Goal: Task Accomplishment & Management: Complete application form

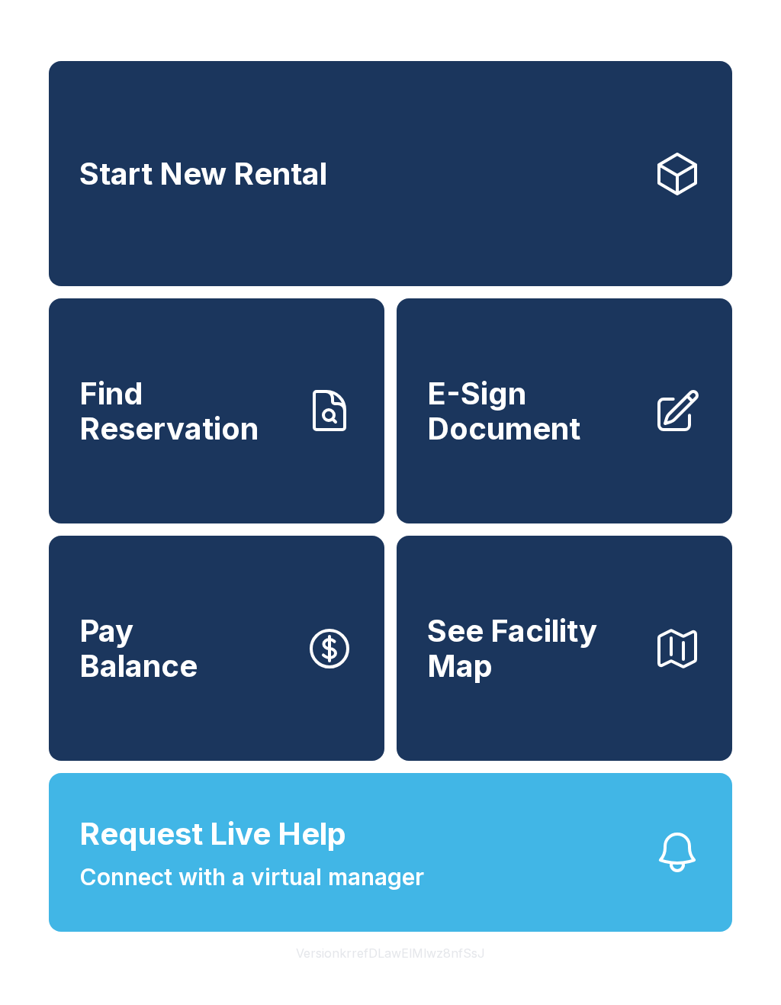
click at [302, 441] on link "Find Reservation" at bounding box center [217, 410] width 336 height 225
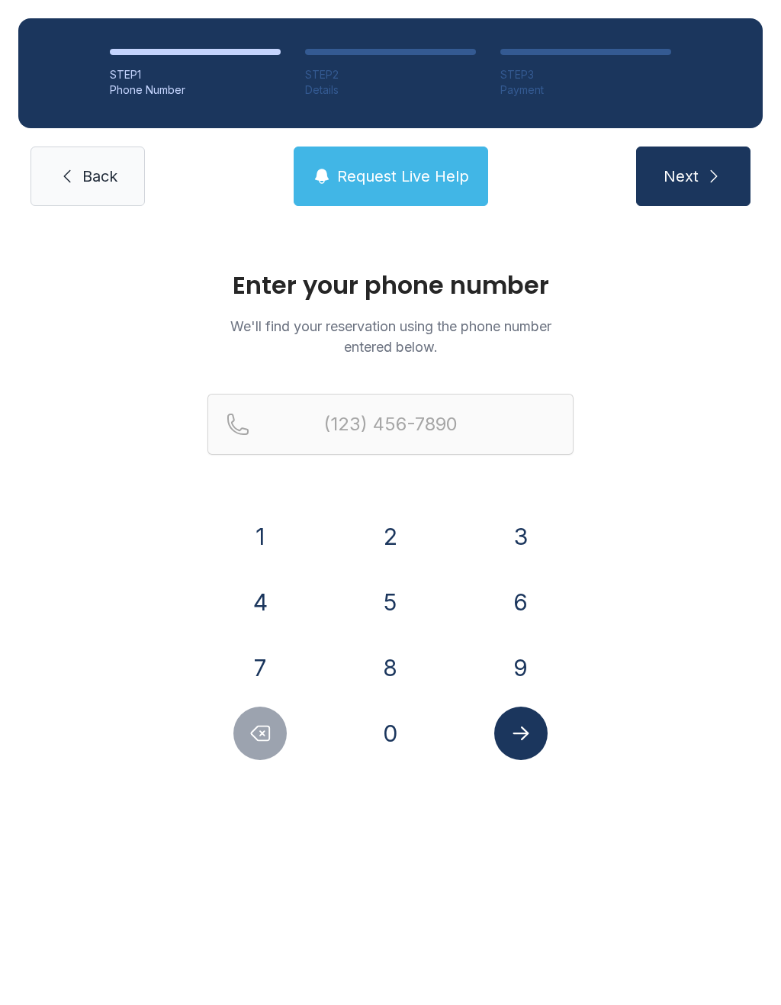
click at [404, 527] on button "2" at bounding box center [390, 536] width 53 height 53
click at [399, 746] on button "0" at bounding box center [390, 733] width 53 height 53
click at [396, 604] on button "5" at bounding box center [390, 601] width 53 height 53
click at [256, 589] on button "4" at bounding box center [260, 601] width 53 height 53
click at [509, 527] on button "3" at bounding box center [521, 536] width 53 height 53
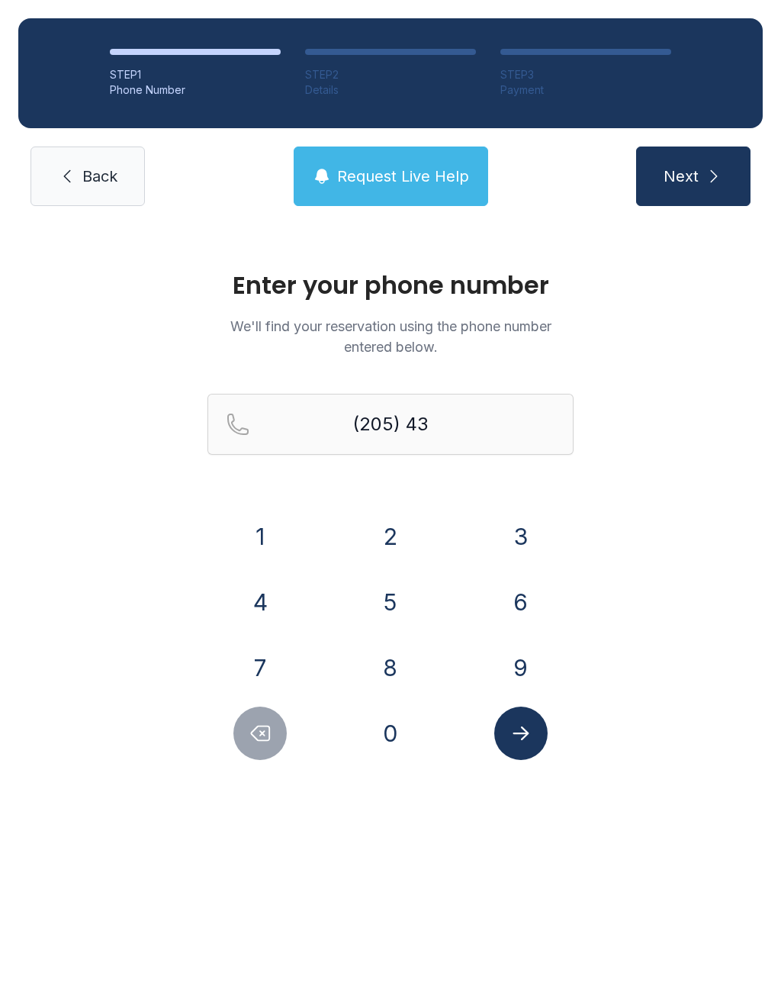
click at [261, 530] on button "1" at bounding box center [260, 536] width 53 height 53
click at [528, 621] on button "6" at bounding box center [521, 601] width 53 height 53
click at [530, 682] on button "9" at bounding box center [521, 667] width 53 height 53
click at [388, 539] on button "2" at bounding box center [390, 536] width 53 height 53
click at [390, 527] on button "2" at bounding box center [390, 536] width 53 height 53
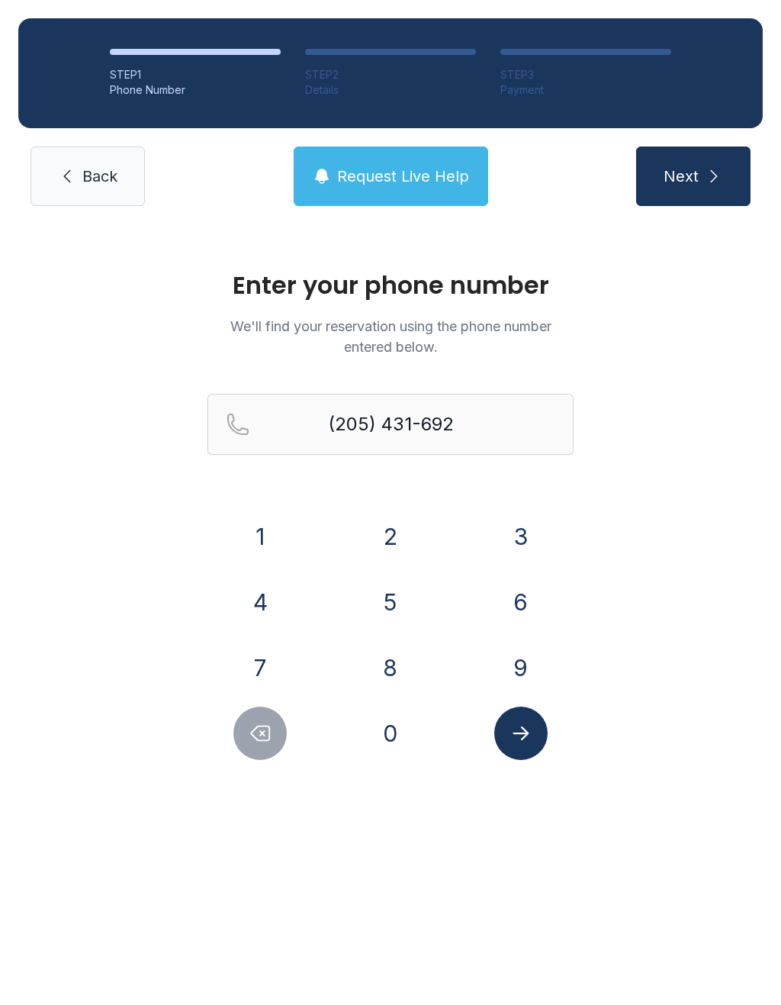
type input "[PHONE_NUMBER]"
click at [680, 191] on button "Next" at bounding box center [693, 177] width 114 height 60
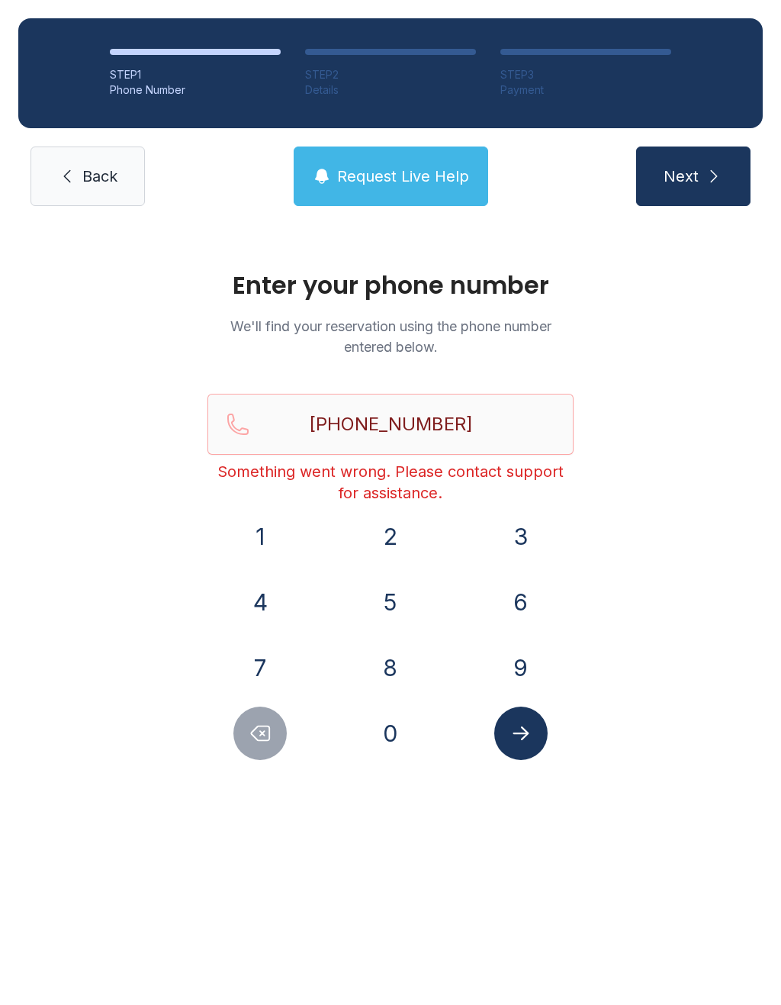
click at [90, 167] on span "Back" at bounding box center [99, 176] width 35 height 21
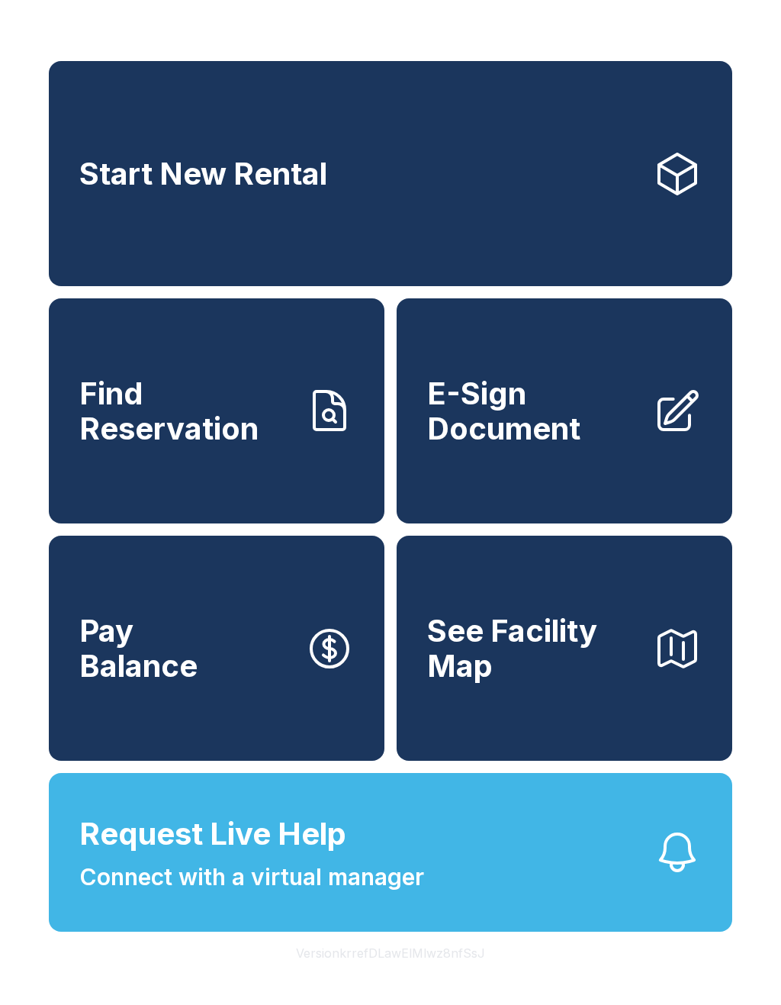
click at [563, 446] on span "E-Sign Document" at bounding box center [534, 410] width 214 height 69
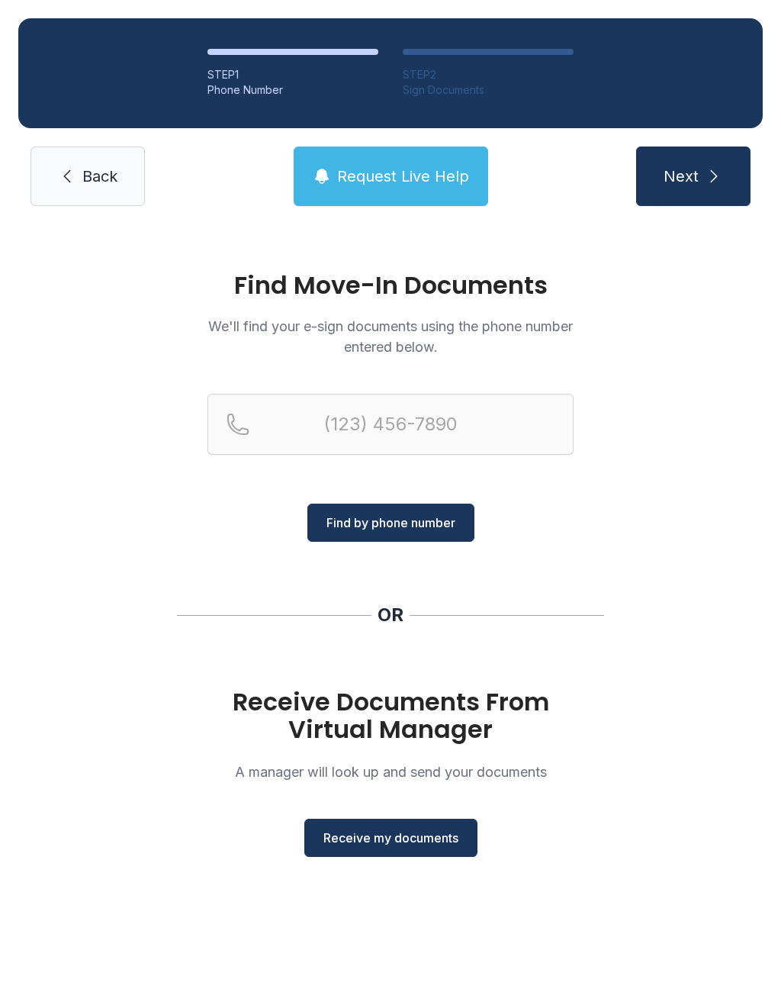
click at [391, 840] on span "Receive my documents" at bounding box center [391, 838] width 135 height 18
